Goal: Task Accomplishment & Management: Complete application form

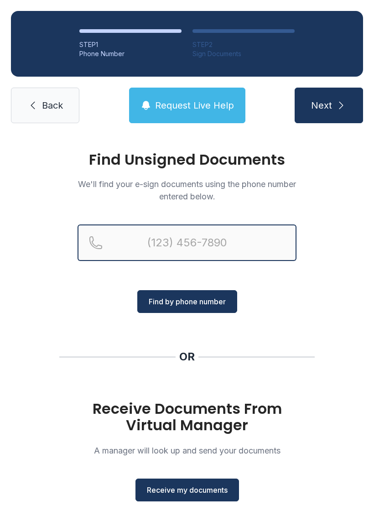
click at [161, 245] on input "Reservation phone number" at bounding box center [187, 243] width 219 height 37
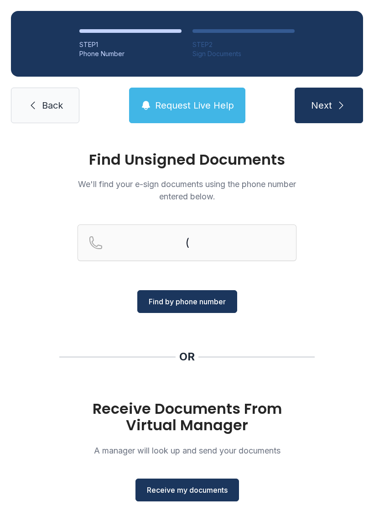
click at [330, 109] on span "Next" at bounding box center [321, 105] width 21 height 13
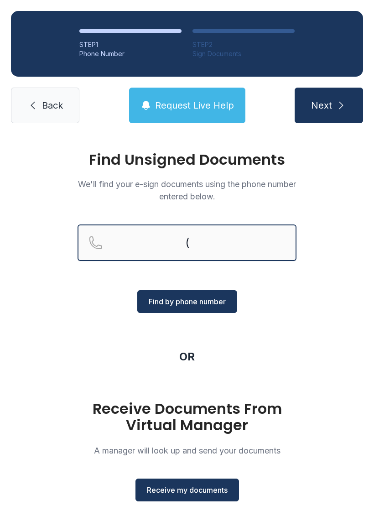
type input "("
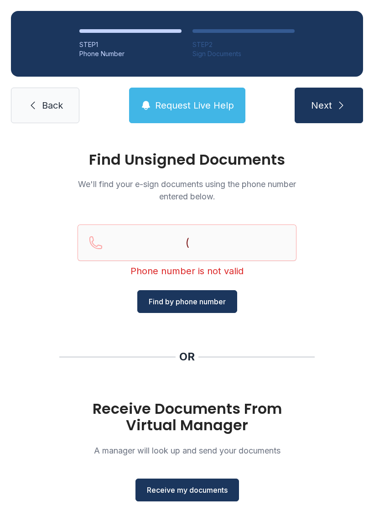
click at [37, 106] on icon at bounding box center [32, 105] width 11 height 11
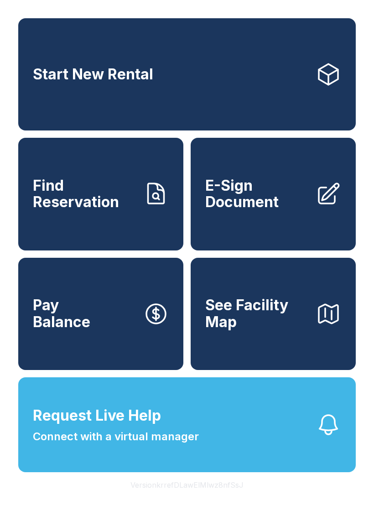
click at [282, 211] on span "E-Sign Document" at bounding box center [256, 194] width 103 height 33
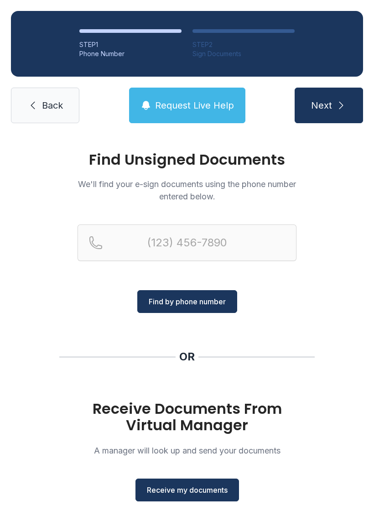
click at [204, 493] on span "Receive my documents" at bounding box center [187, 490] width 81 height 11
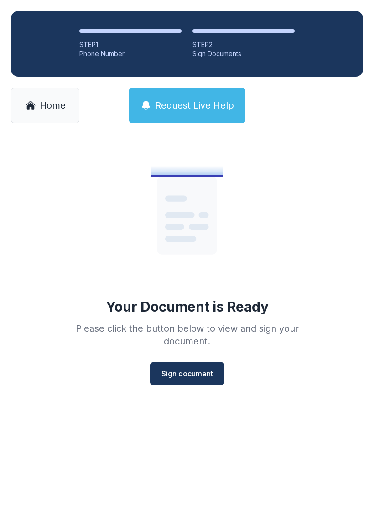
click at [199, 375] on span "Sign document" at bounding box center [188, 373] width 52 height 11
click at [184, 378] on span "Sign document" at bounding box center [188, 373] width 52 height 11
click at [53, 98] on link "Home" at bounding box center [45, 106] width 68 height 36
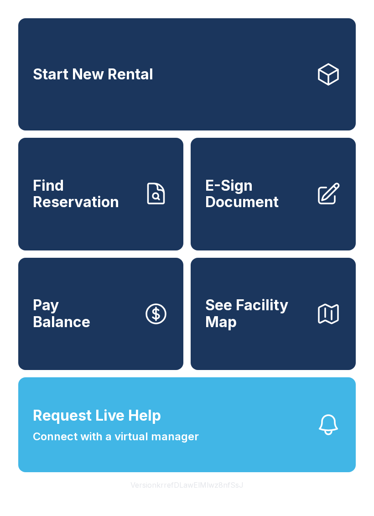
click at [286, 211] on span "E-Sign Document" at bounding box center [256, 194] width 103 height 33
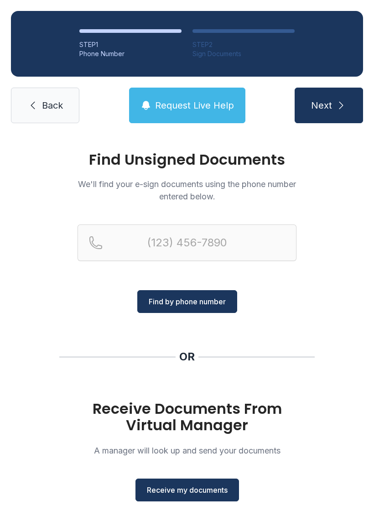
click at [203, 487] on span "Receive my documents" at bounding box center [187, 490] width 81 height 11
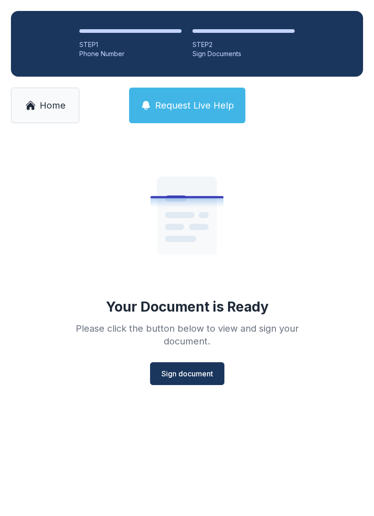
click at [202, 375] on span "Sign document" at bounding box center [188, 373] width 52 height 11
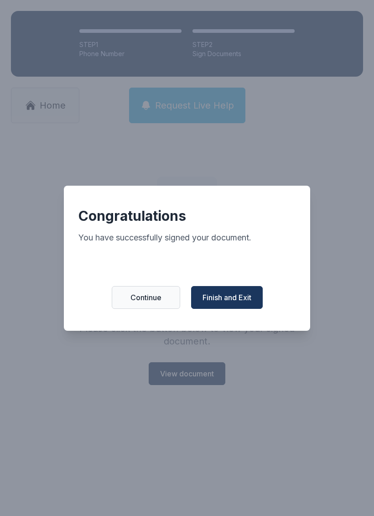
click at [241, 295] on button "Finish and Exit" at bounding box center [227, 297] width 72 height 23
